Goal: Information Seeking & Learning: Learn about a topic

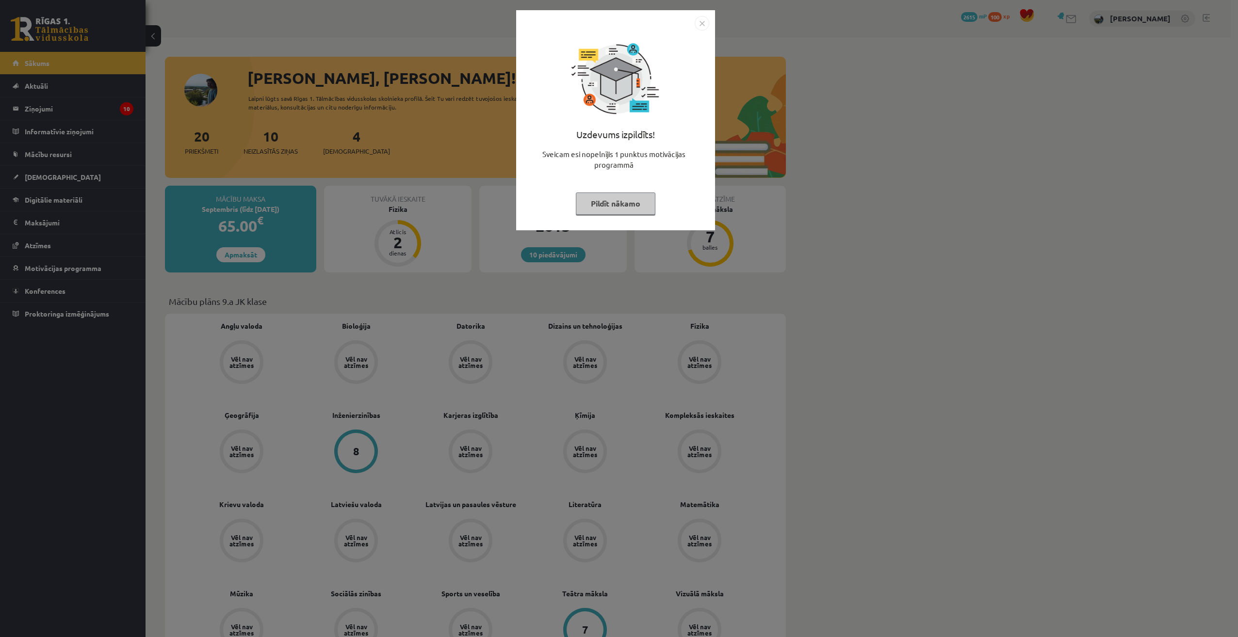
click at [627, 203] on button "Pildīt nākamo" at bounding box center [616, 204] width 80 height 22
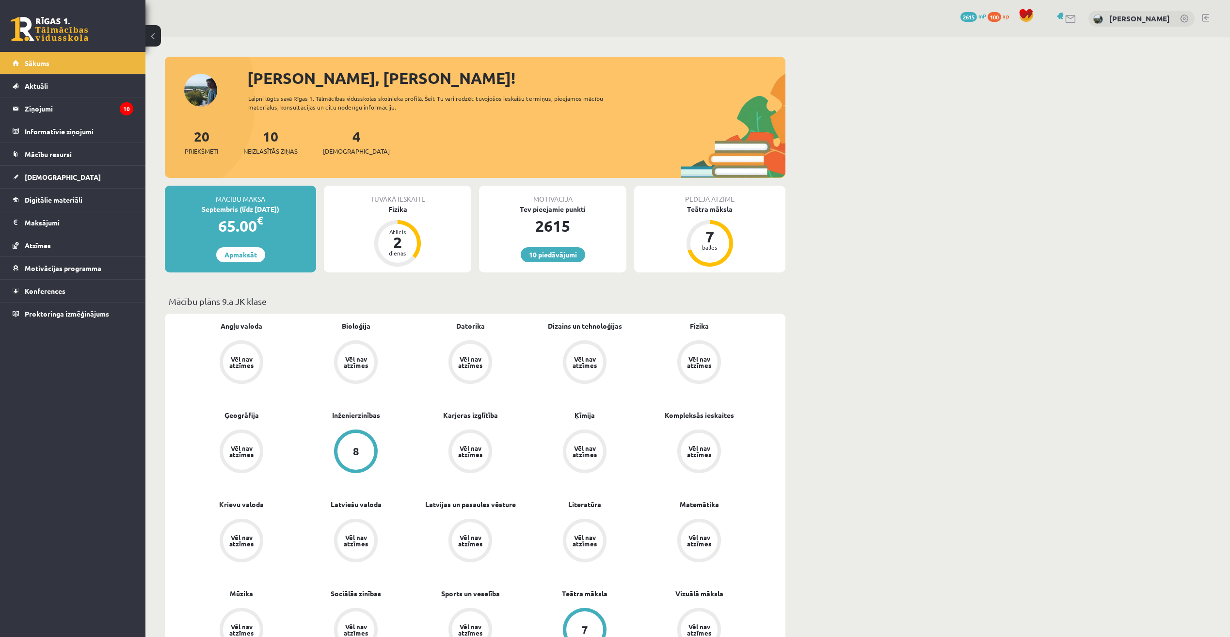
click at [387, 203] on div "Tuvākā ieskaite" at bounding box center [397, 195] width 147 height 18
click at [399, 210] on div "Fizika" at bounding box center [397, 209] width 147 height 10
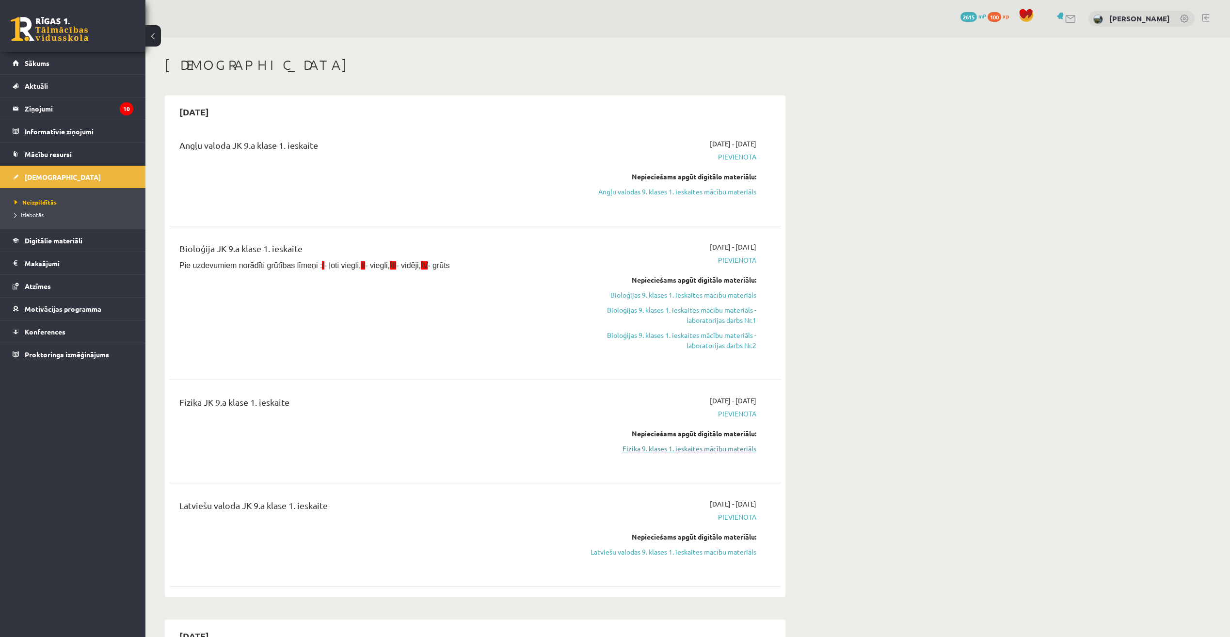
click at [699, 451] on link "Fizika 9. klases 1. ieskaites mācību materiāls" at bounding box center [665, 449] width 183 height 10
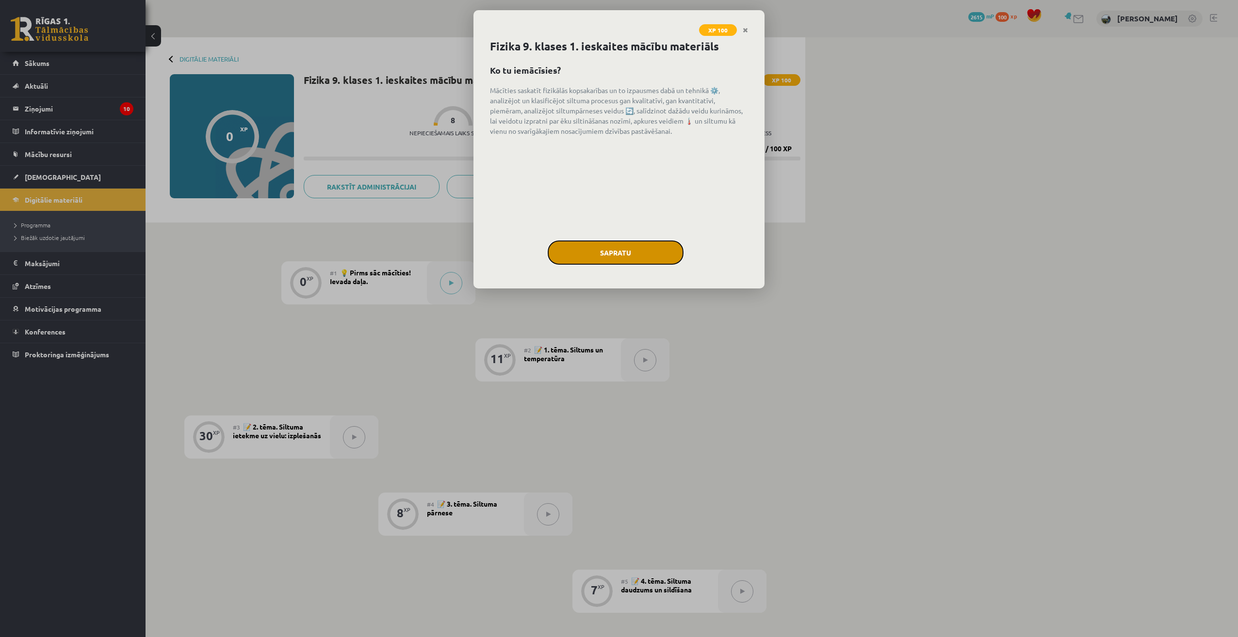
click at [633, 256] on button "Sapratu" at bounding box center [616, 253] width 136 height 24
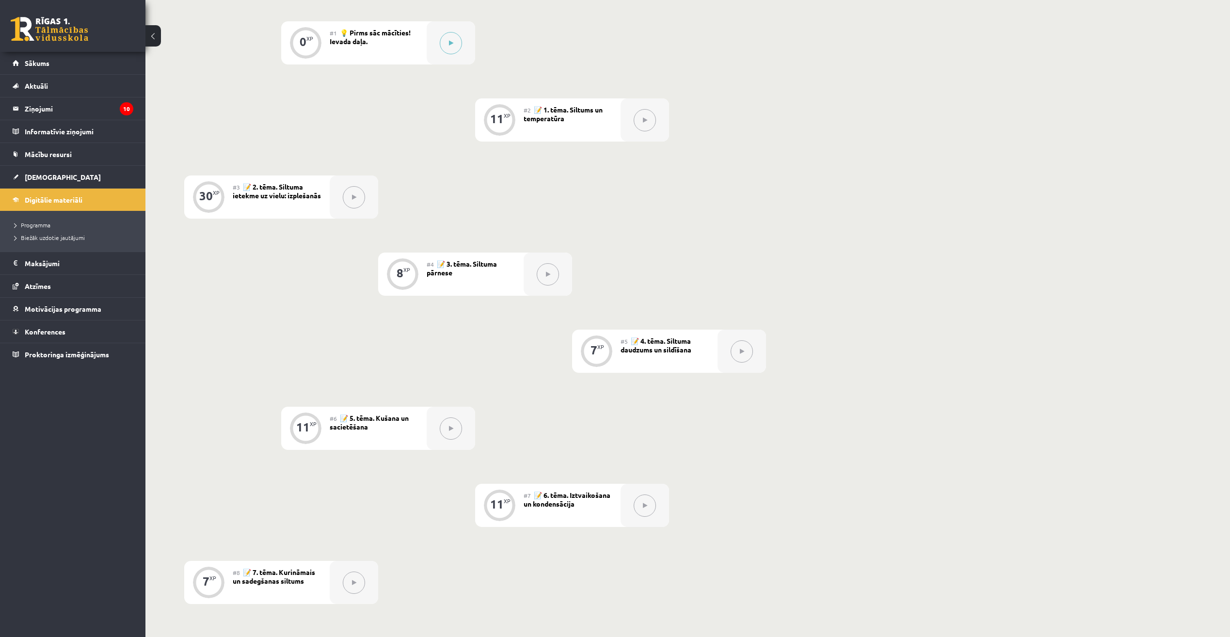
scroll to position [192, 0]
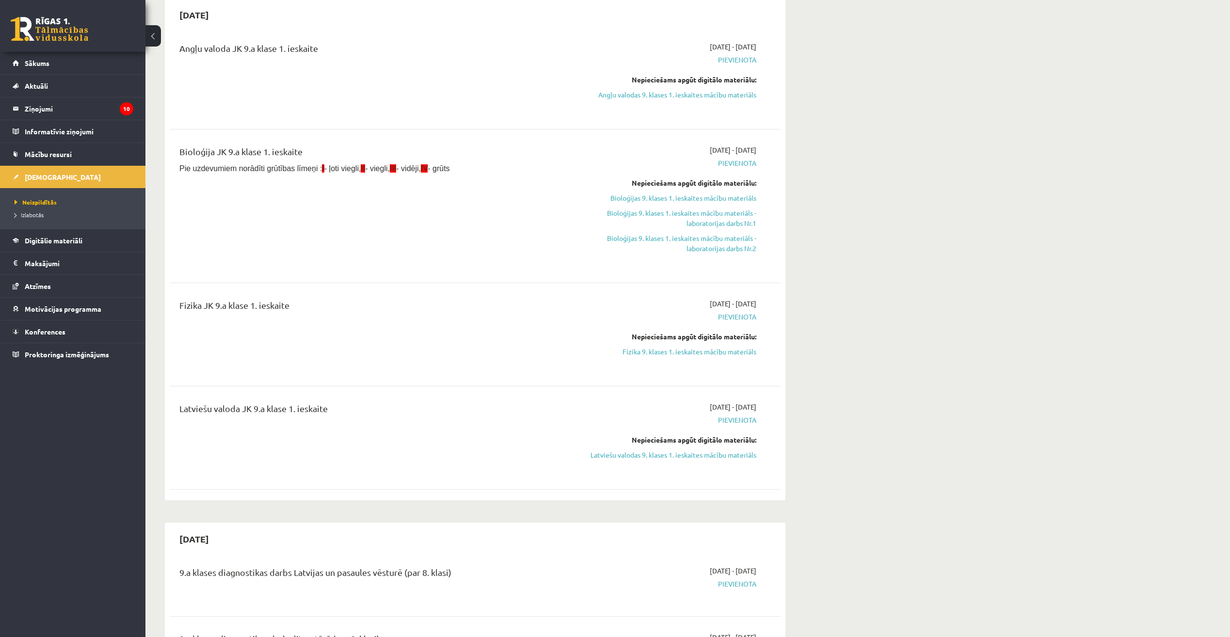
scroll to position [145, 0]
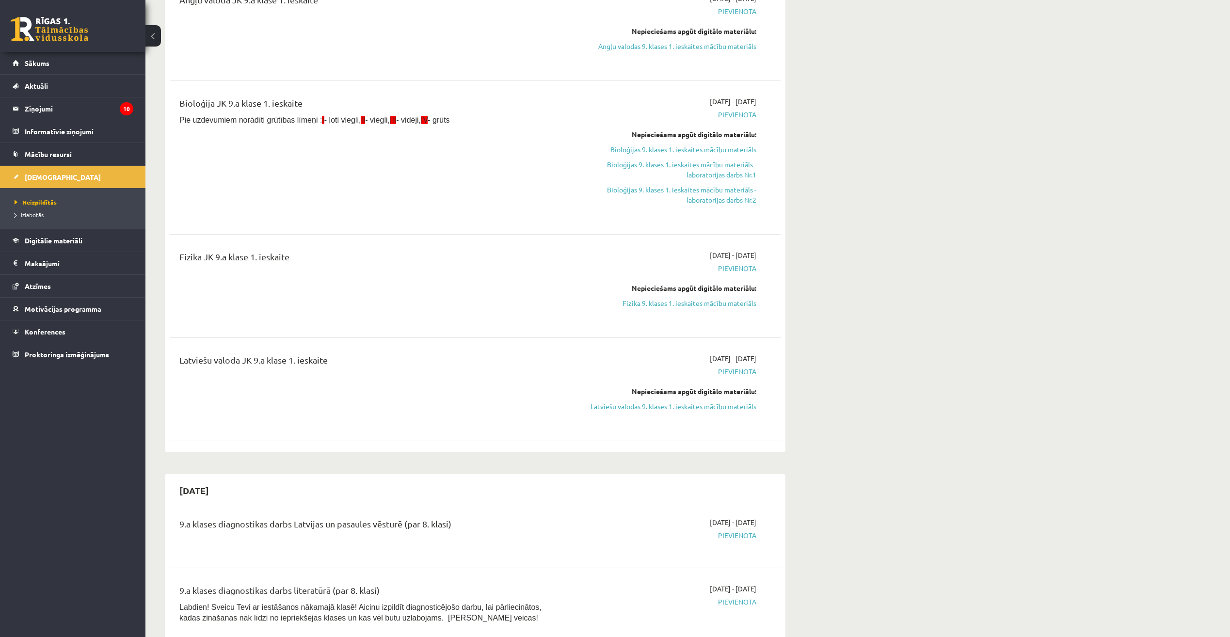
click at [655, 412] on div "2025-09-01 - 2025-09-15 Pievienota Nepieciešams apgūt digitālo materiālu: Latvi…" at bounding box center [664, 390] width 197 height 72
drag, startPoint x: 667, startPoint y: 394, endPoint x: 667, endPoint y: 406, distance: 11.6
click at [667, 395] on div "Nepieciešams apgūt digitālo materiālu:" at bounding box center [665, 392] width 183 height 10
click at [668, 406] on link "Latviešu valodas 9. klases 1. ieskaites mācību materiāls" at bounding box center [665, 407] width 183 height 10
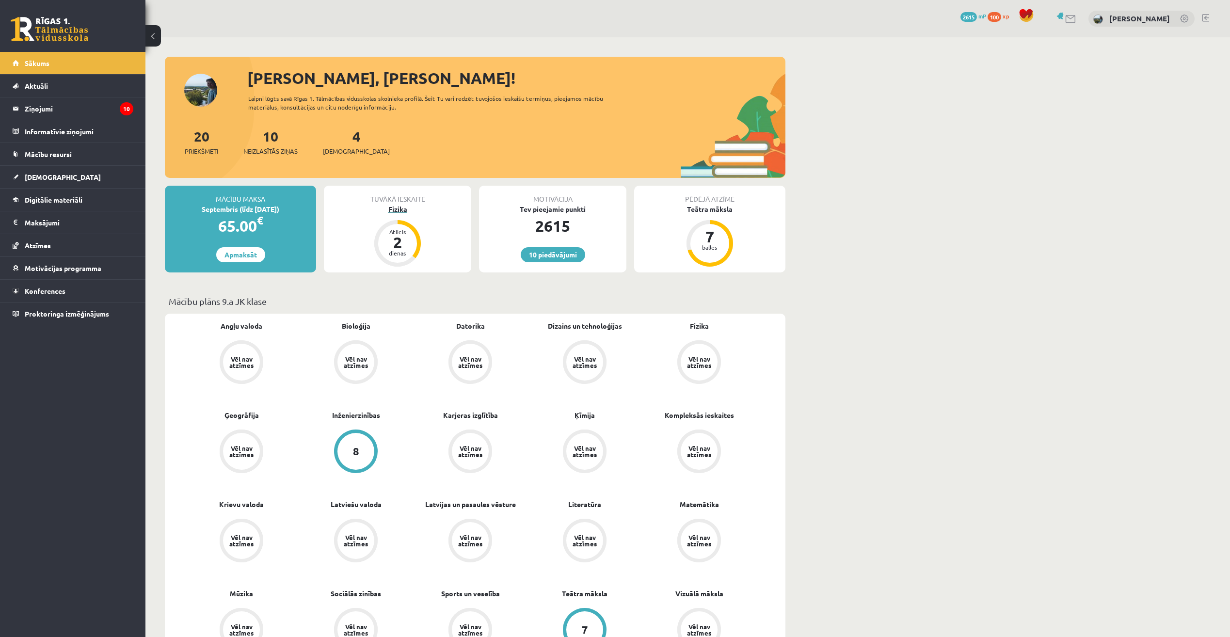
click at [390, 212] on div "Fizika" at bounding box center [397, 209] width 147 height 10
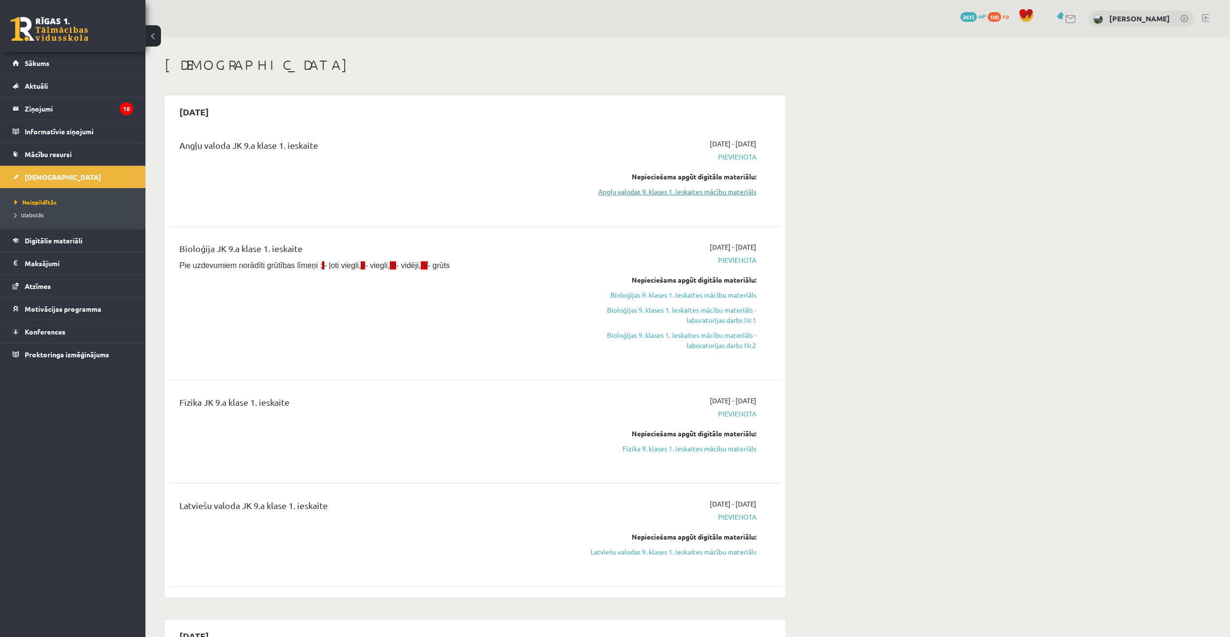
click at [653, 193] on link "Angļu valodas 9. klases 1. ieskaites mācību materiāls" at bounding box center [665, 192] width 183 height 10
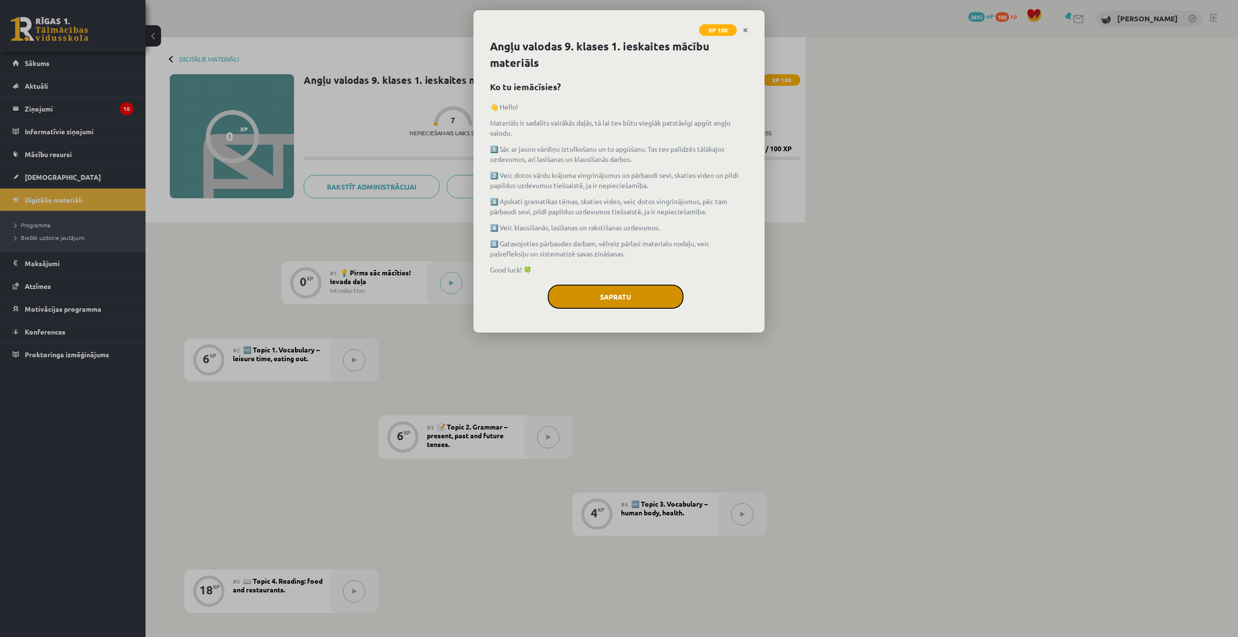
click at [605, 296] on button "Sapratu" at bounding box center [616, 297] width 136 height 24
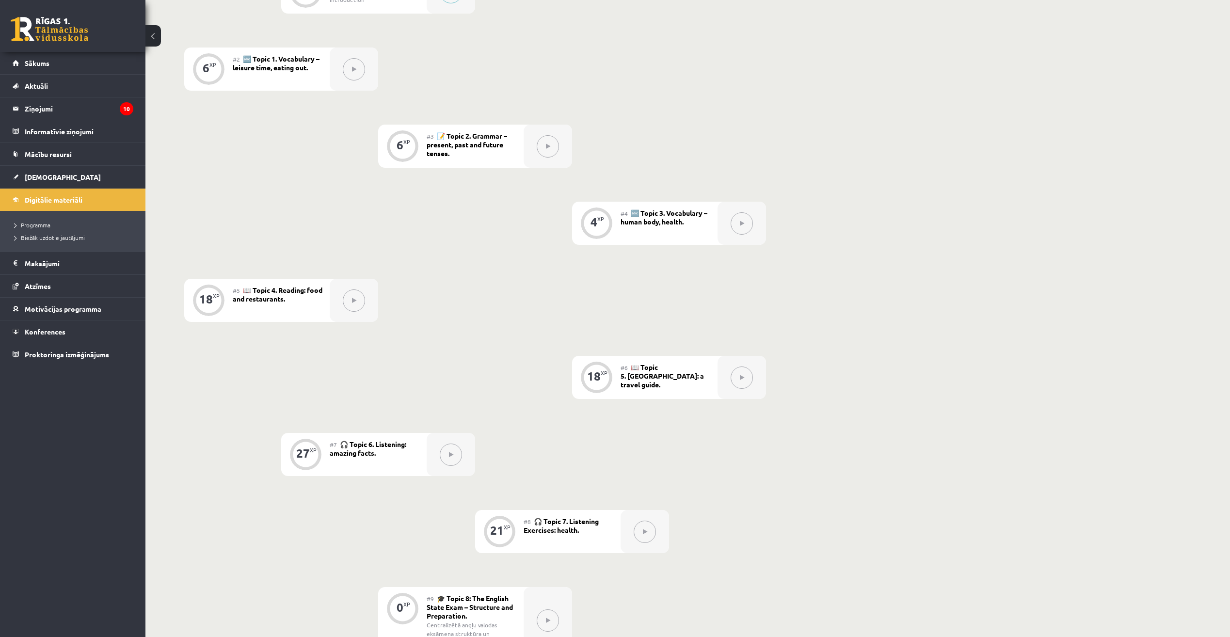
scroll to position [145, 0]
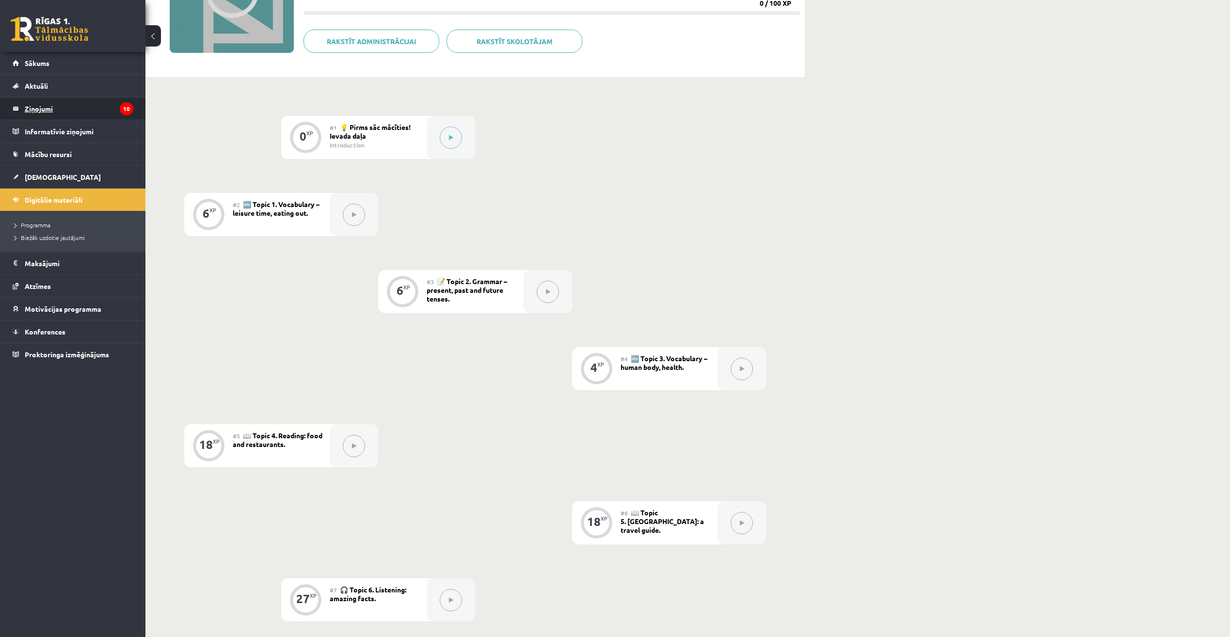
click at [70, 104] on legend "Ziņojumi 10" at bounding box center [79, 108] width 109 height 22
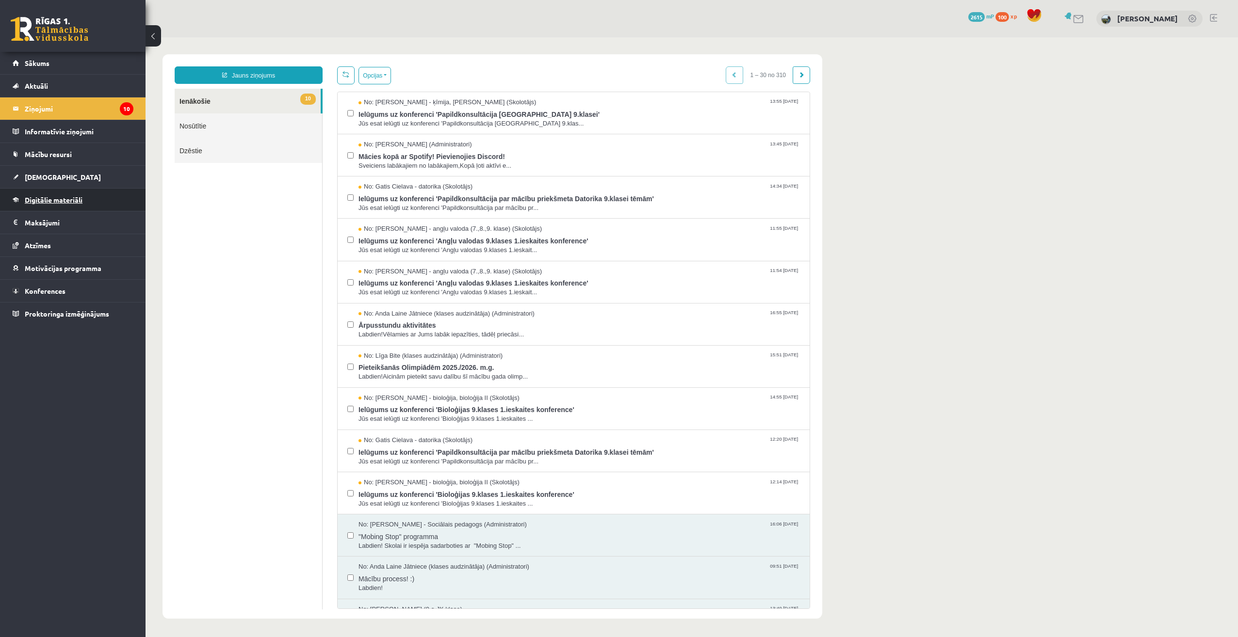
click at [82, 195] on link "Digitālie materiāli" at bounding box center [73, 200] width 121 height 22
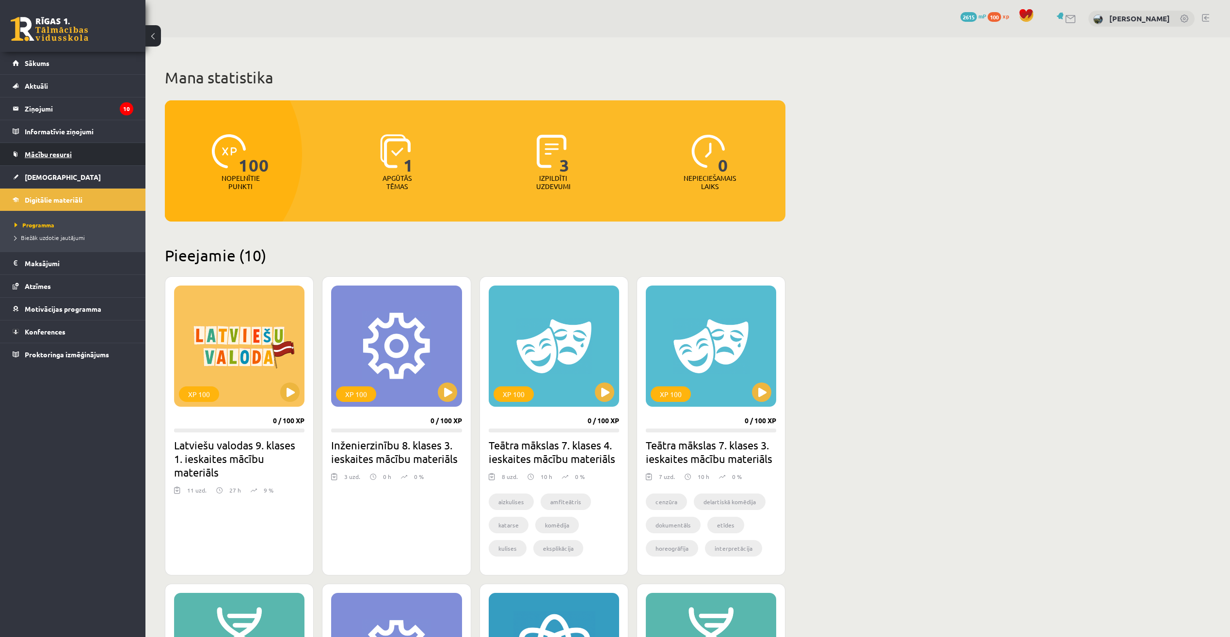
click at [73, 163] on link "Mācību resursi" at bounding box center [73, 154] width 121 height 22
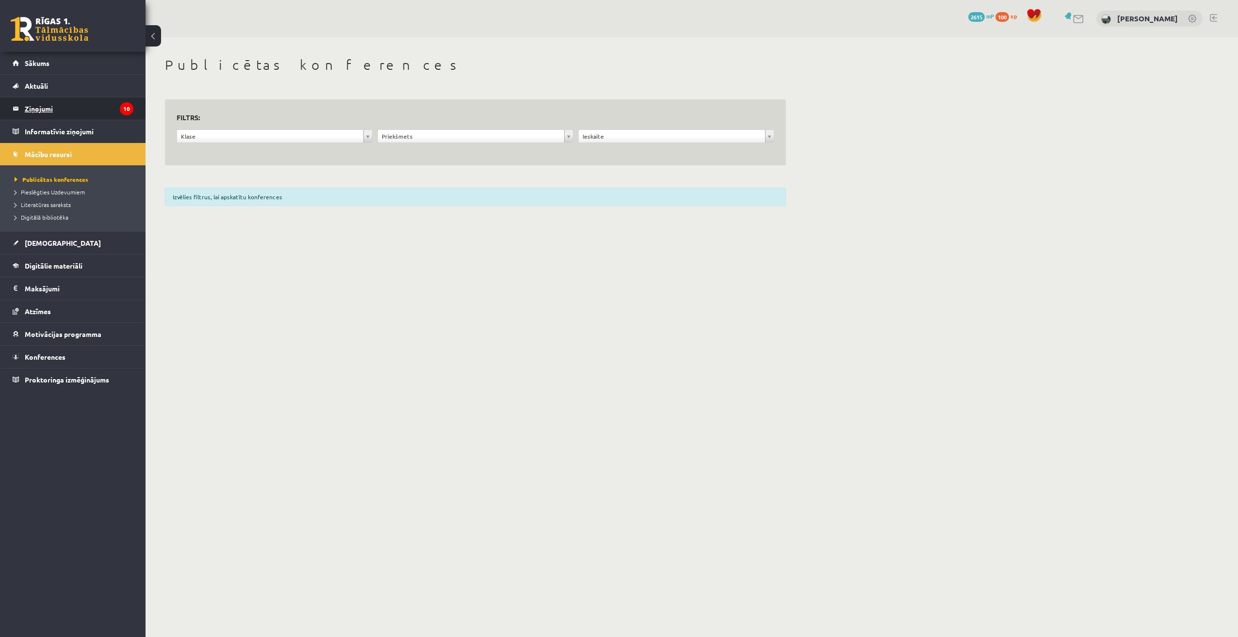
click at [71, 102] on legend "Ziņojumi 10" at bounding box center [79, 108] width 109 height 22
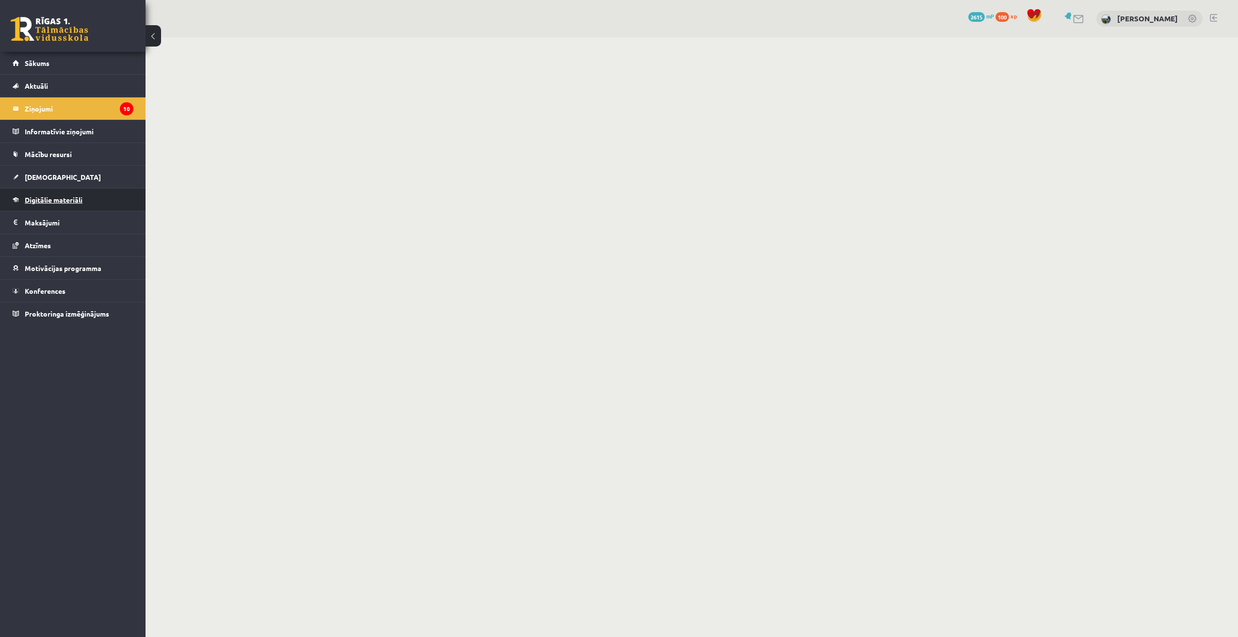
click at [60, 199] on span "Digitālie materiāli" at bounding box center [54, 199] width 58 height 9
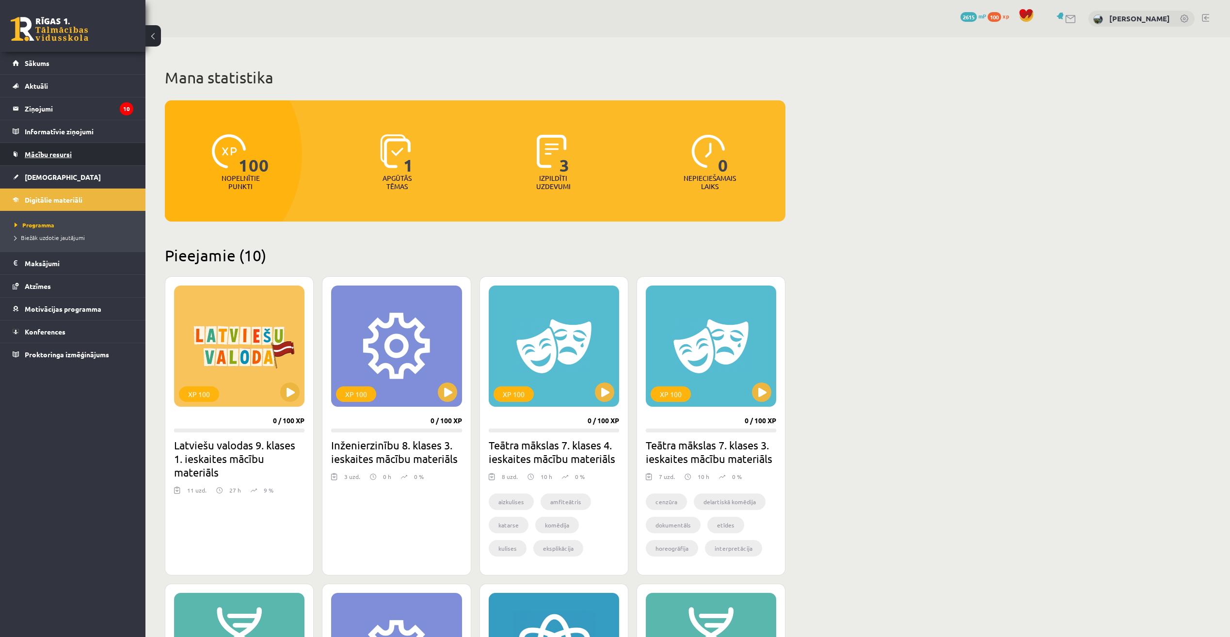
click at [81, 151] on link "Mācību resursi" at bounding box center [73, 154] width 121 height 22
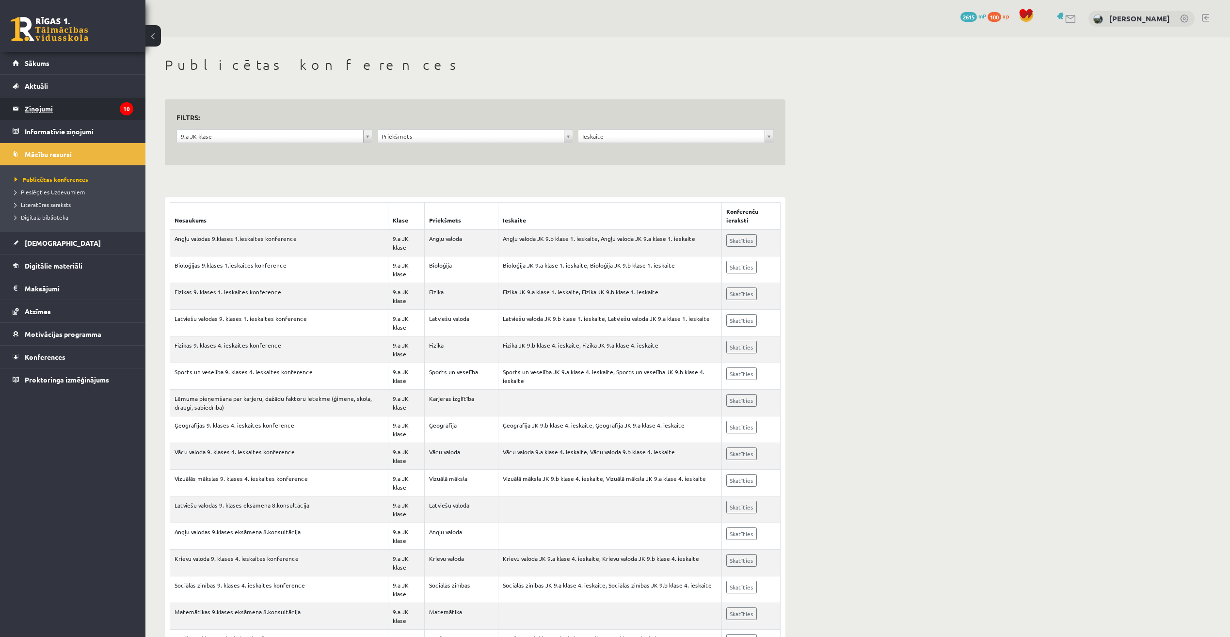
click at [102, 109] on legend "Ziņojumi 10" at bounding box center [79, 108] width 109 height 22
